Goal: Browse casually: Explore the website without a specific task or goal

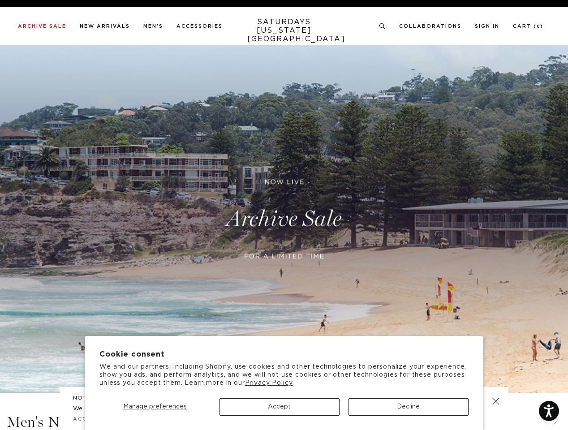
click at [155, 407] on span "Manage preferences" at bounding box center [155, 407] width 64 height 6
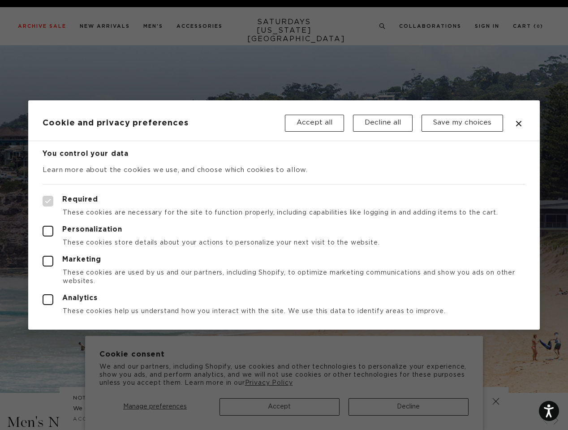
click at [280, 407] on div at bounding box center [284, 215] width 568 height 430
click at [409, 407] on div at bounding box center [284, 215] width 568 height 430
click at [383, 26] on div at bounding box center [284, 215] width 568 height 430
click at [545, 421] on div at bounding box center [284, 215] width 568 height 430
click at [556, 421] on div at bounding box center [284, 215] width 568 height 430
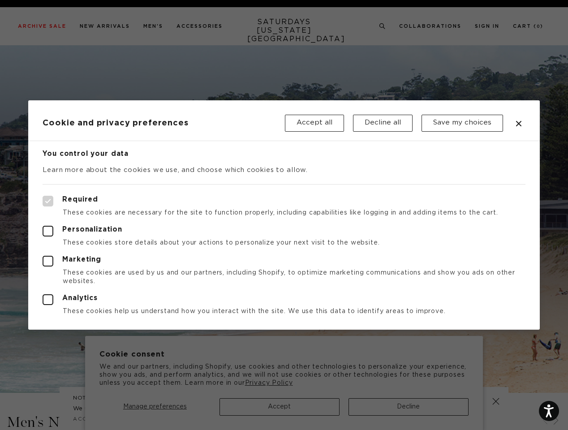
click at [496, 401] on div at bounding box center [284, 215] width 568 height 430
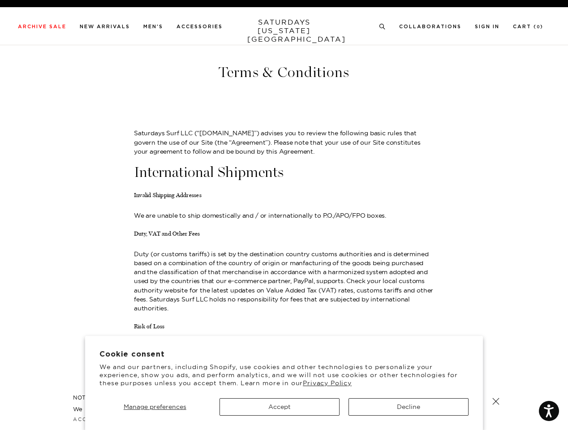
click at [284, 215] on p "We are unable to ship domestically and / or internationally to P.O./APO/FPO box…" at bounding box center [284, 215] width 300 height 9
click at [155, 407] on span "Manage preferences" at bounding box center [155, 407] width 63 height 8
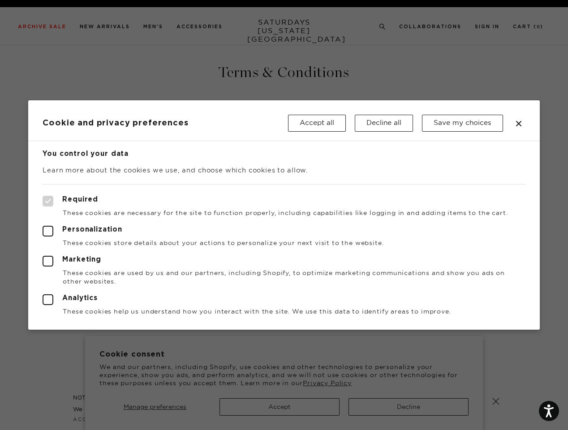
click at [280, 407] on div at bounding box center [284, 215] width 568 height 430
click at [409, 407] on div at bounding box center [284, 215] width 568 height 430
click at [383, 26] on div at bounding box center [284, 215] width 568 height 430
click at [496, 401] on div at bounding box center [284, 215] width 568 height 430
